Goal: Navigation & Orientation: Find specific page/section

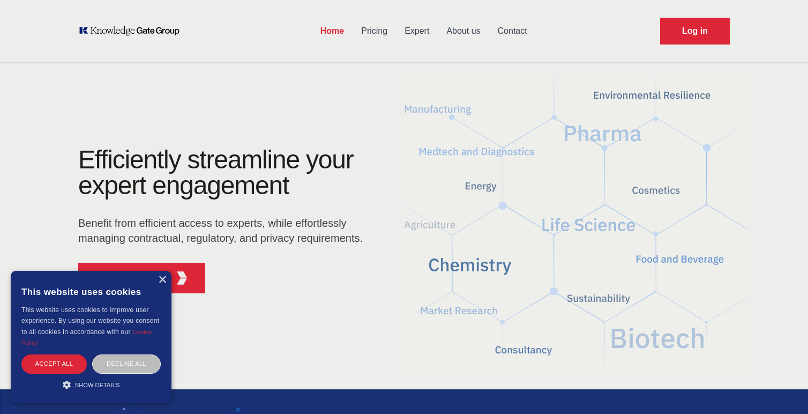
click at [158, 279] on div "This website uses cookies" at bounding box center [90, 292] width 139 height 26
click at [162, 275] on div "× This website uses cookies This website uses cookies to improve user experienc…" at bounding box center [91, 337] width 161 height 132
click at [161, 278] on div "×" at bounding box center [162, 280] width 8 height 8
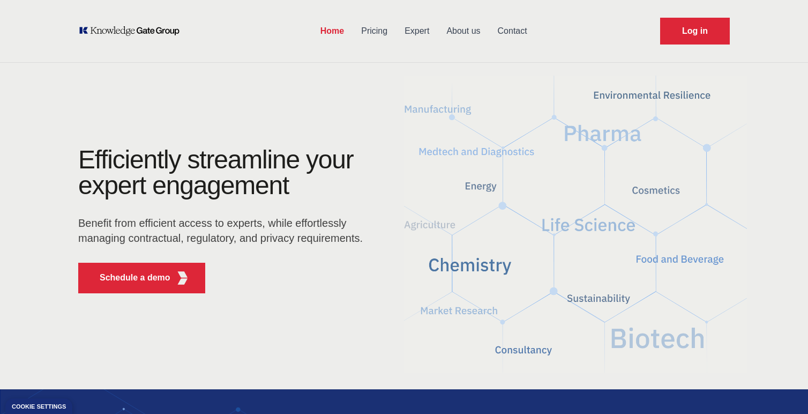
click at [414, 32] on link "Expert" at bounding box center [417, 31] width 42 height 28
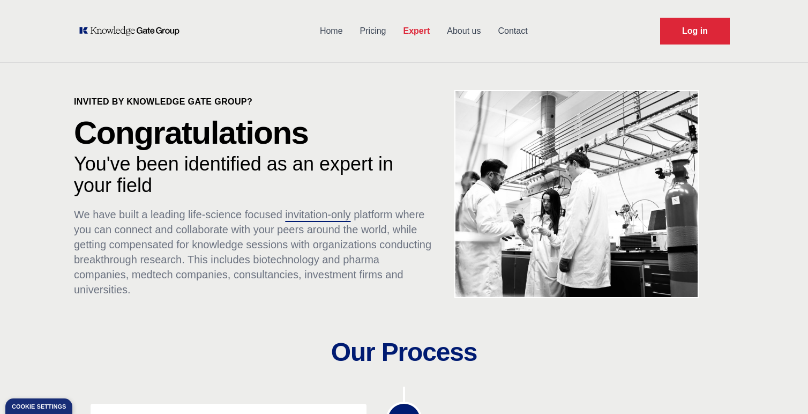
click at [331, 35] on link "Home" at bounding box center [331, 31] width 40 height 28
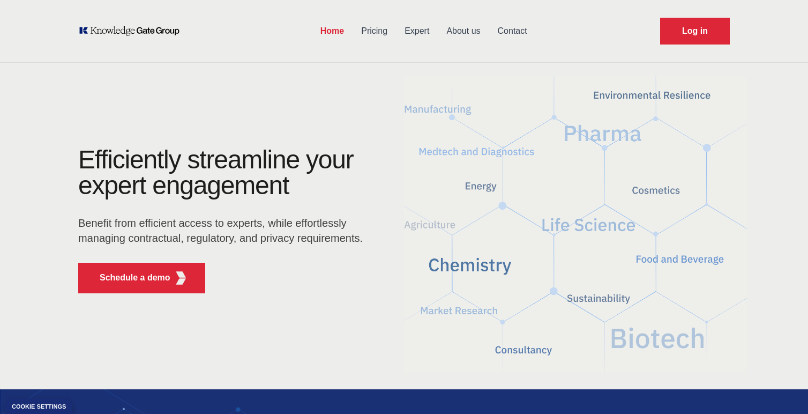
click at [369, 33] on link "Pricing" at bounding box center [374, 31] width 43 height 28
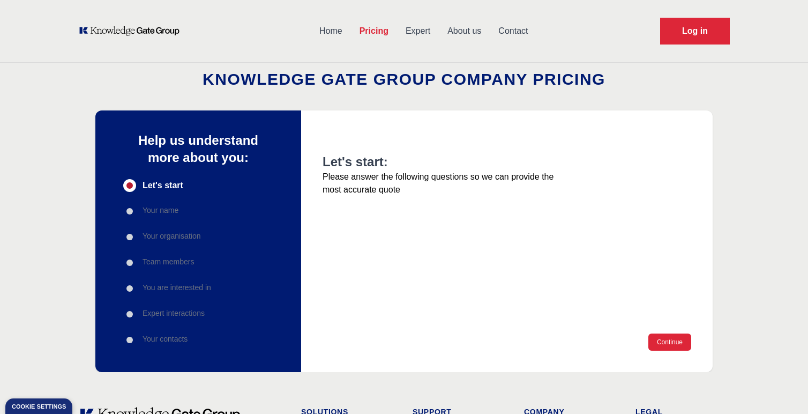
click at [338, 32] on link "Home" at bounding box center [331, 31] width 40 height 28
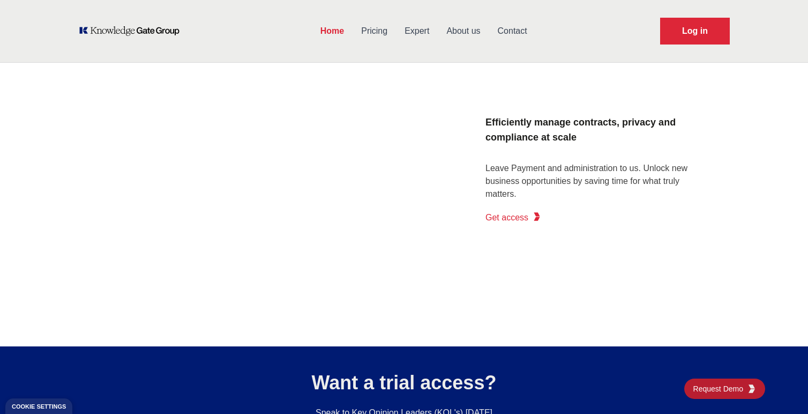
scroll to position [1806, 0]
